Goal: Understand process/instructions: Learn how to perform a task or action

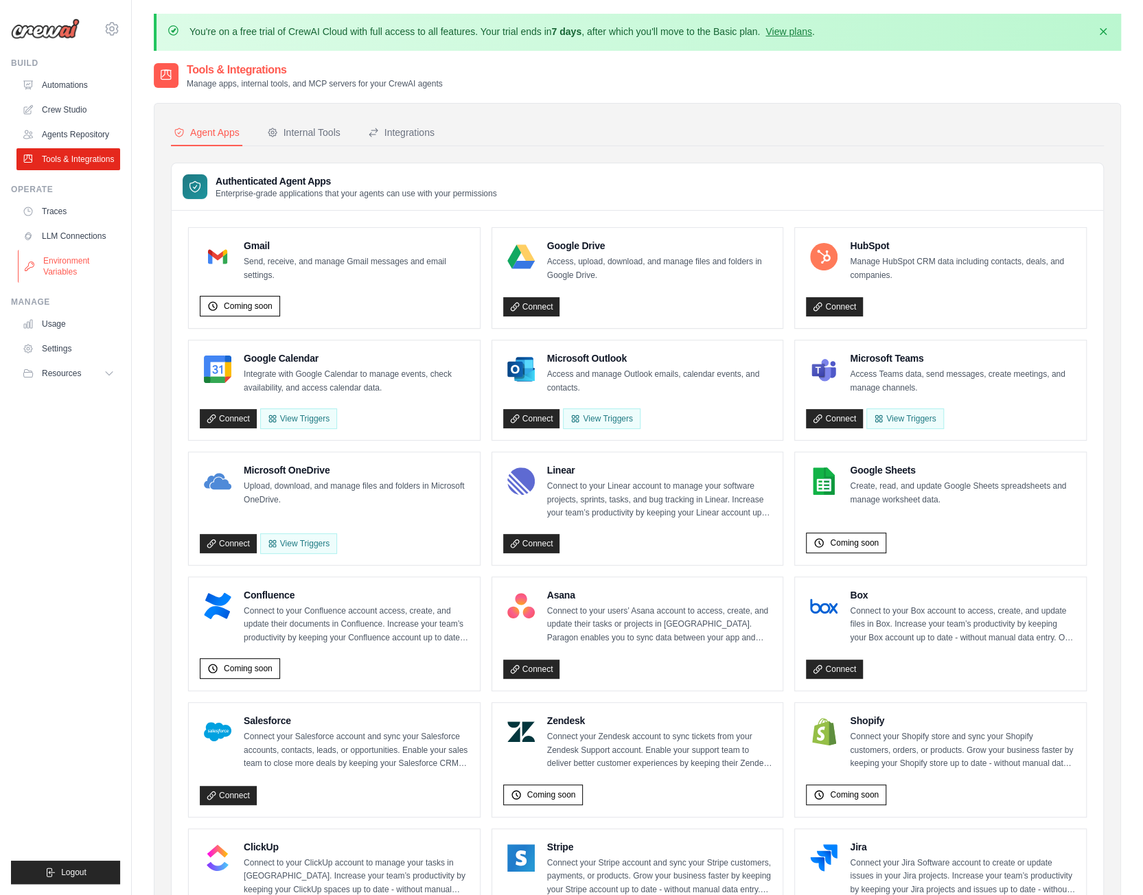
click at [70, 269] on link "Environment Variables" at bounding box center [70, 266] width 104 height 33
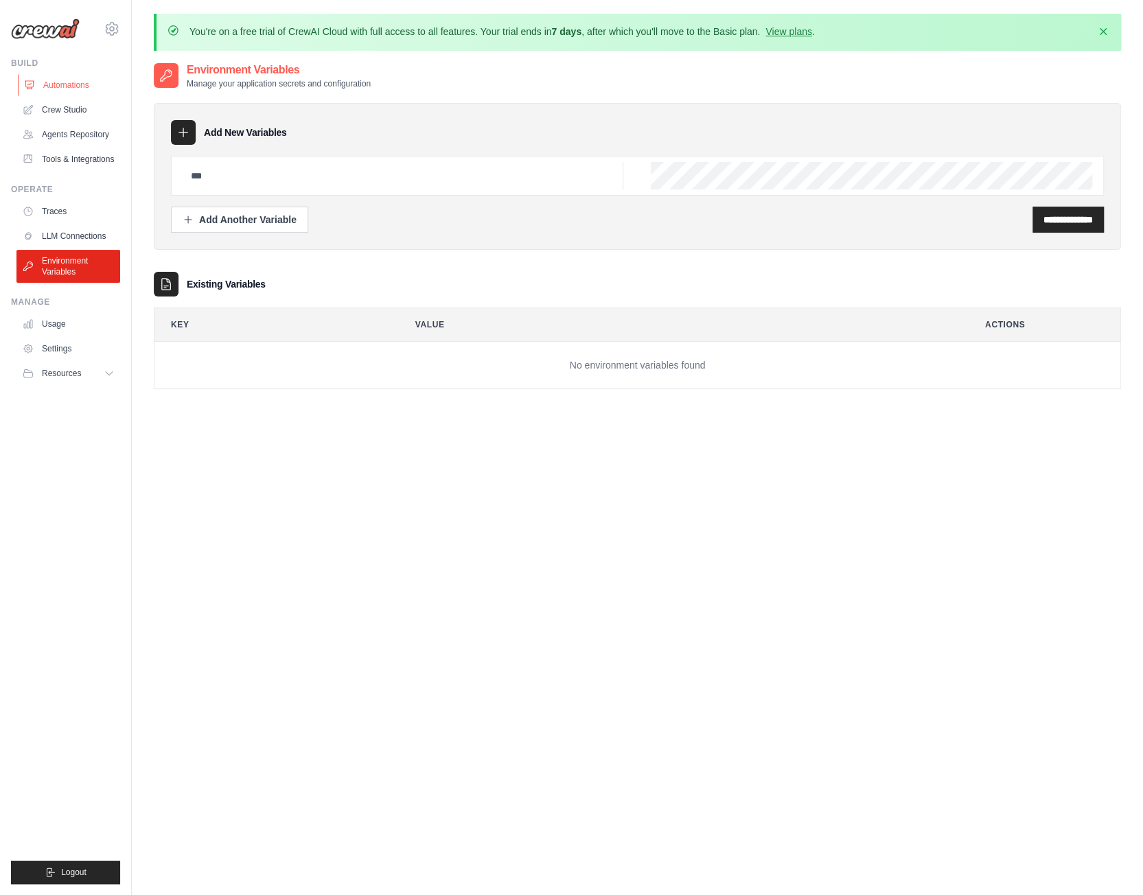
click at [95, 83] on link "Automations" at bounding box center [70, 85] width 104 height 22
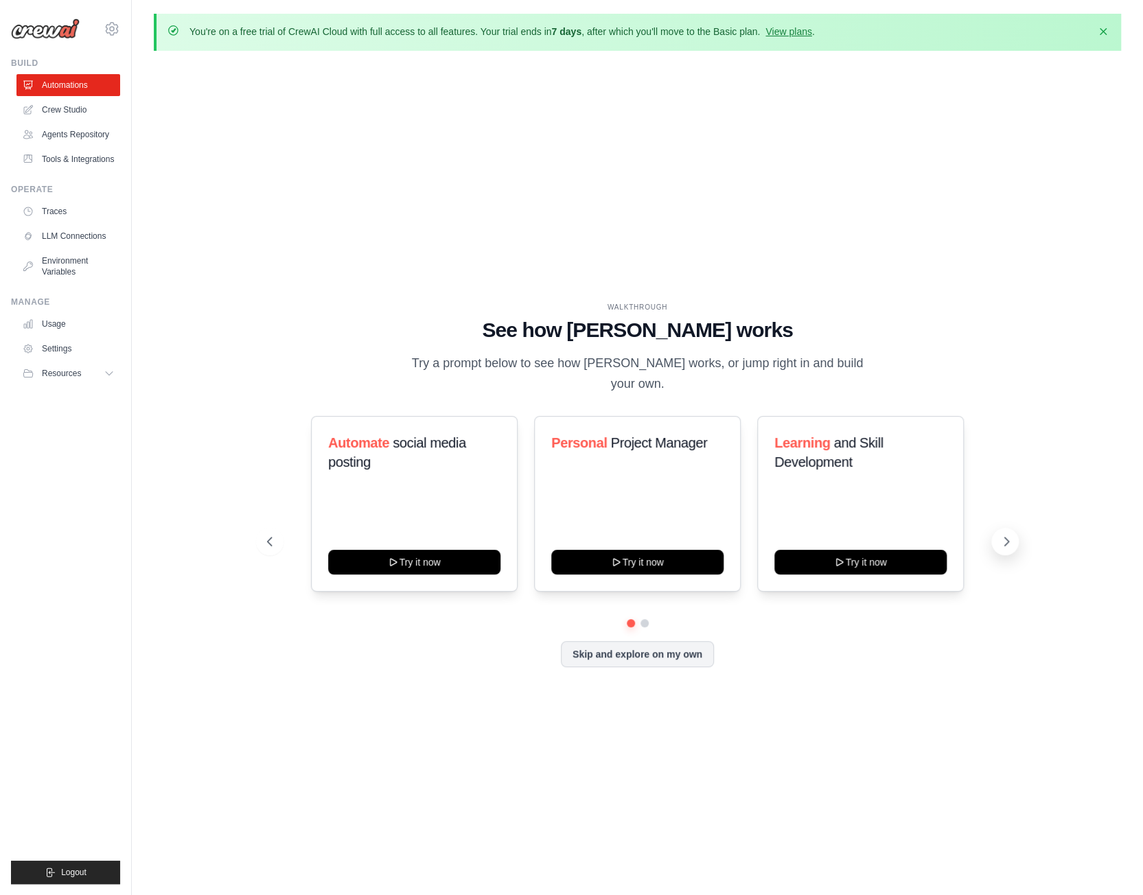
click at [1005, 538] on icon at bounding box center [1007, 542] width 14 height 14
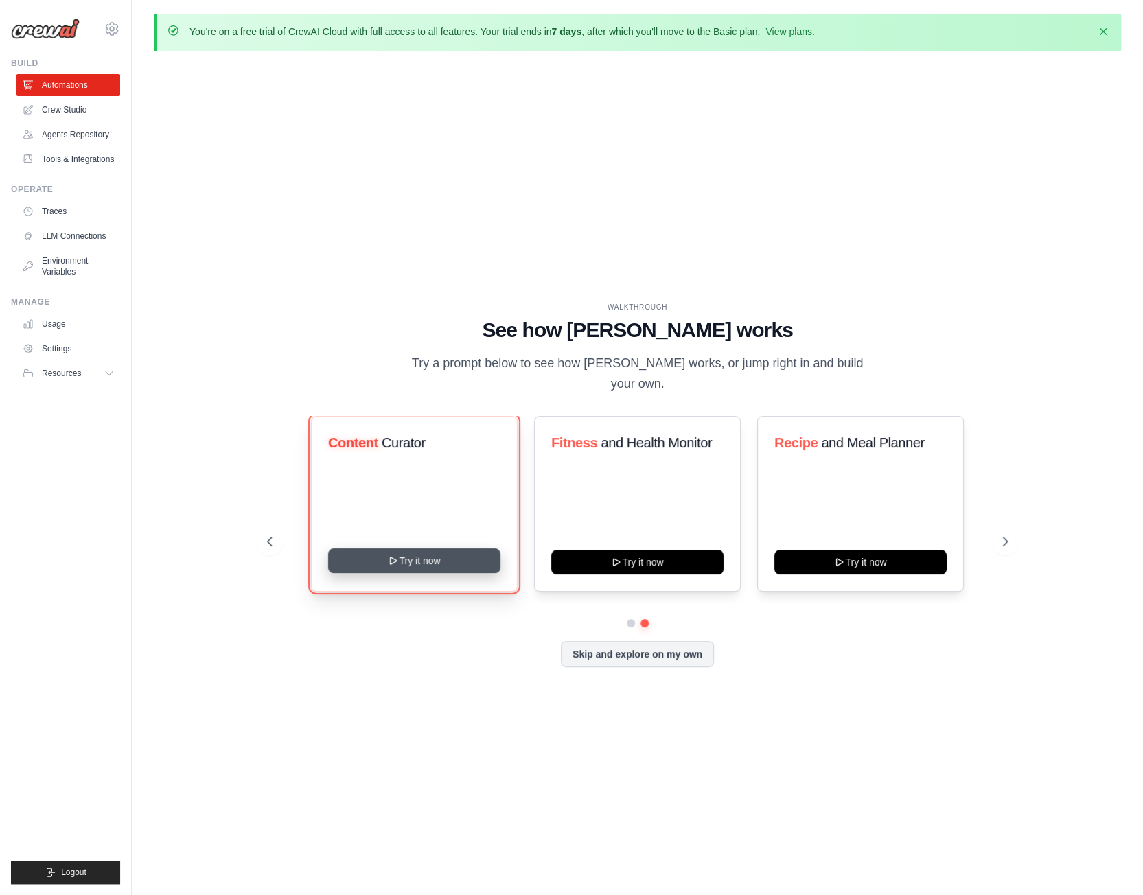
click at [427, 556] on button "Try it now" at bounding box center [414, 561] width 172 height 25
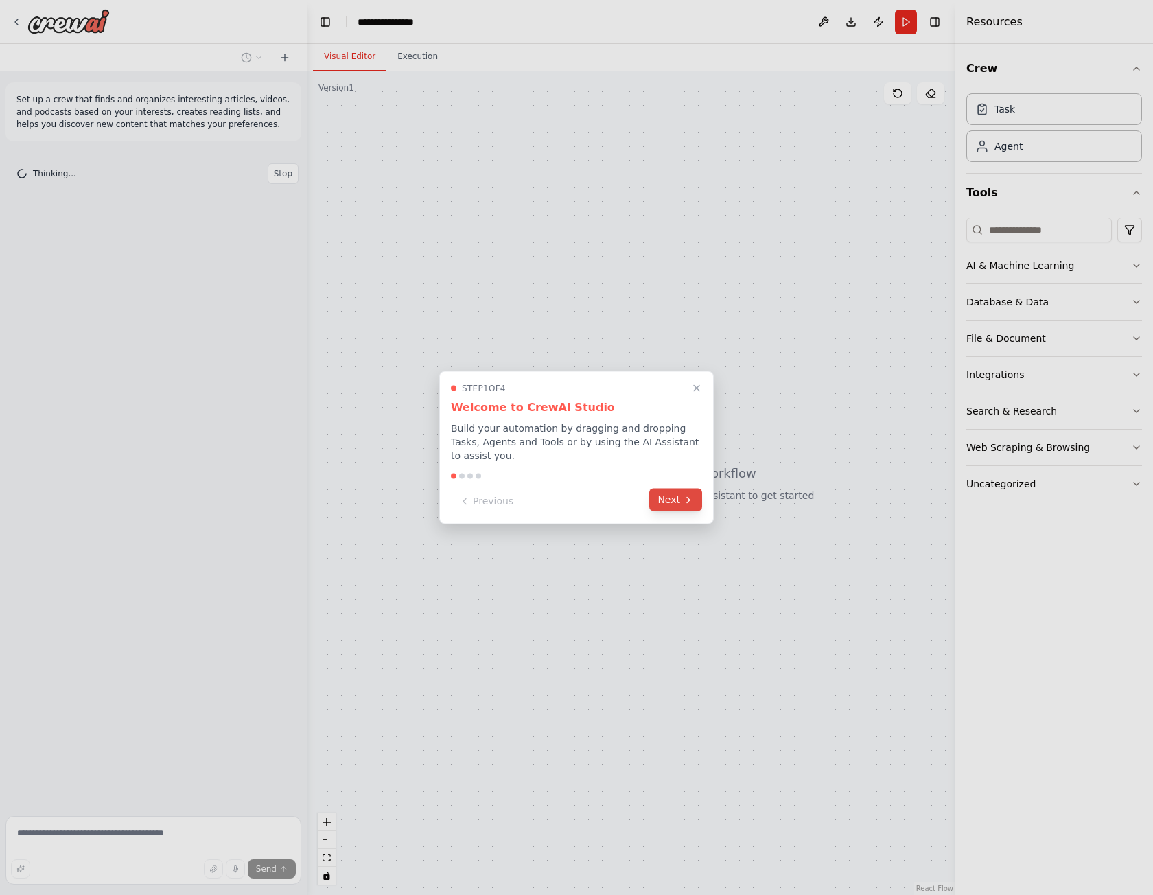
click at [698, 496] on button "Next" at bounding box center [675, 500] width 53 height 23
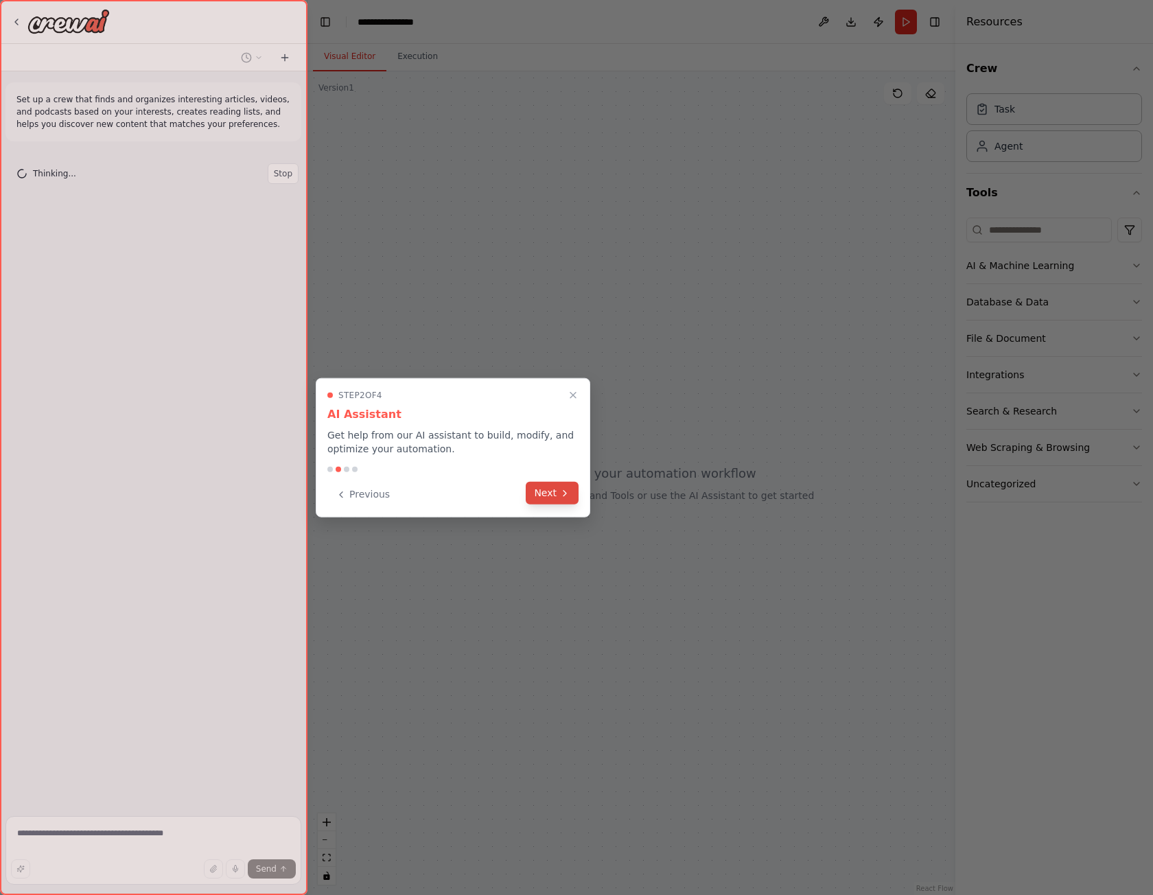
click at [548, 492] on button "Next" at bounding box center [552, 493] width 53 height 23
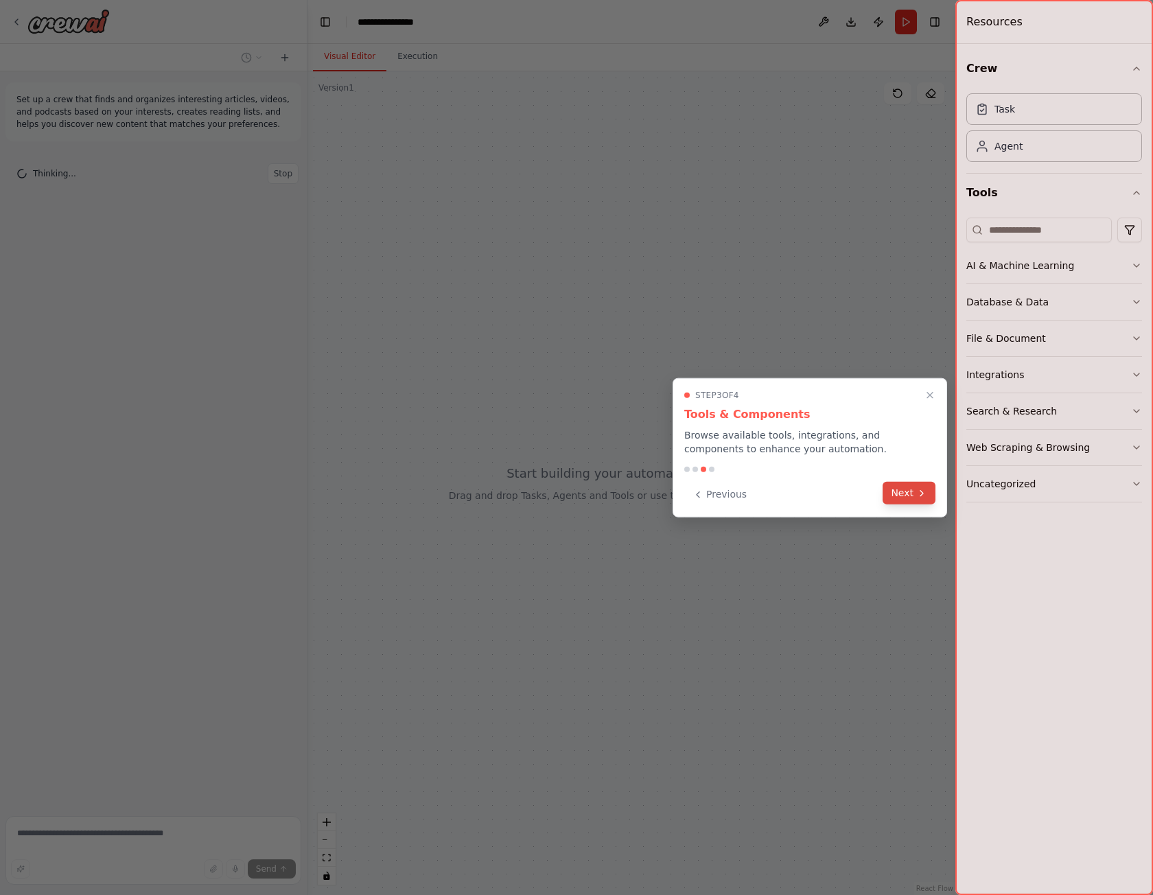
click at [916, 501] on button "Next" at bounding box center [909, 493] width 53 height 23
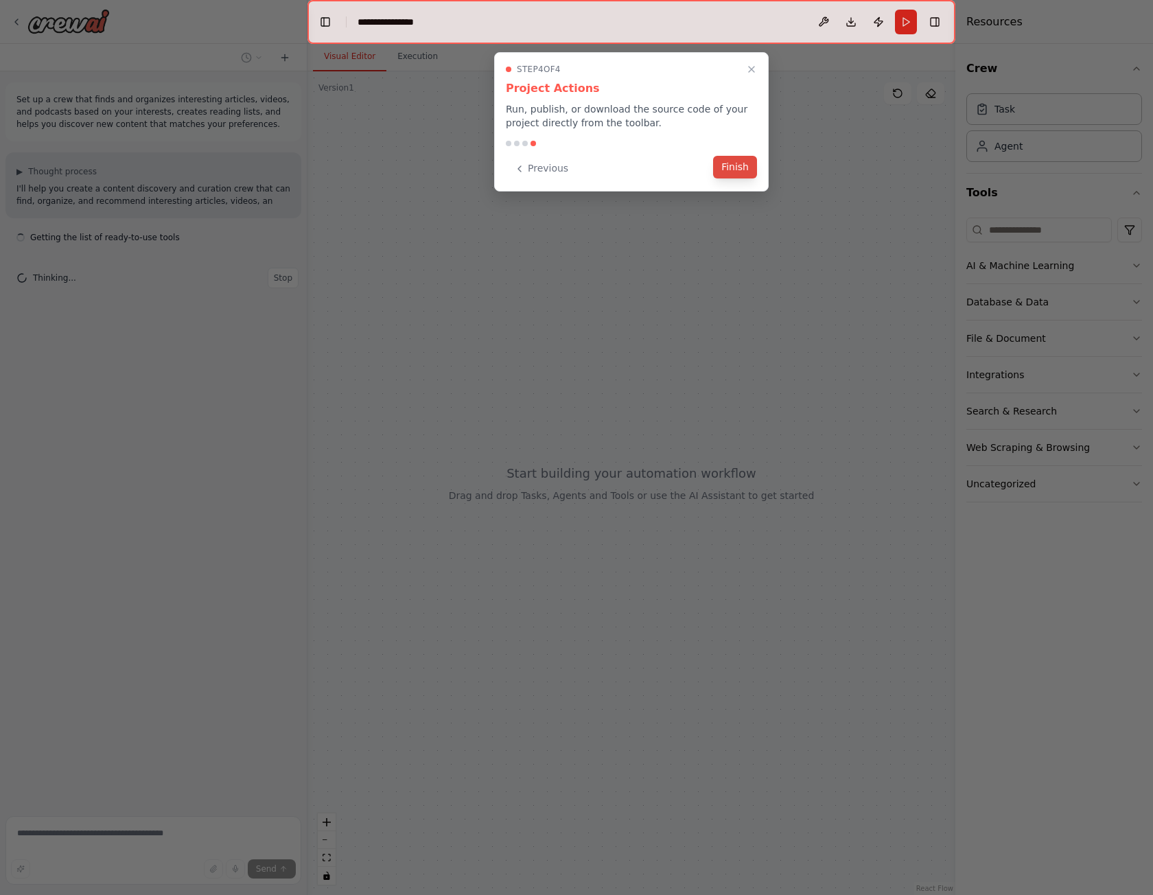
click at [733, 168] on button "Finish" at bounding box center [735, 167] width 44 height 23
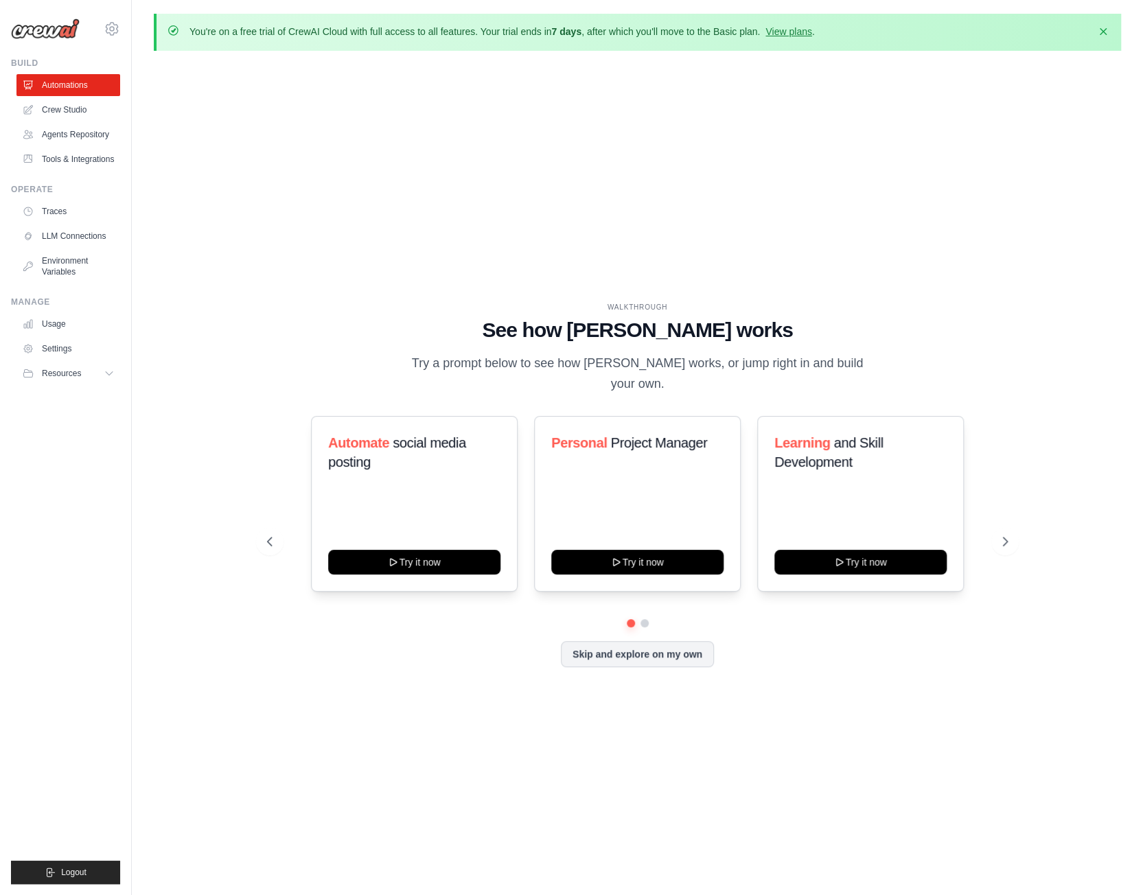
click at [848, 108] on div "WALKTHROUGH See how [PERSON_NAME] works Try a prompt below to see how [PERSON_N…" at bounding box center [637, 496] width 967 height 868
